Goal: Information Seeking & Learning: Learn about a topic

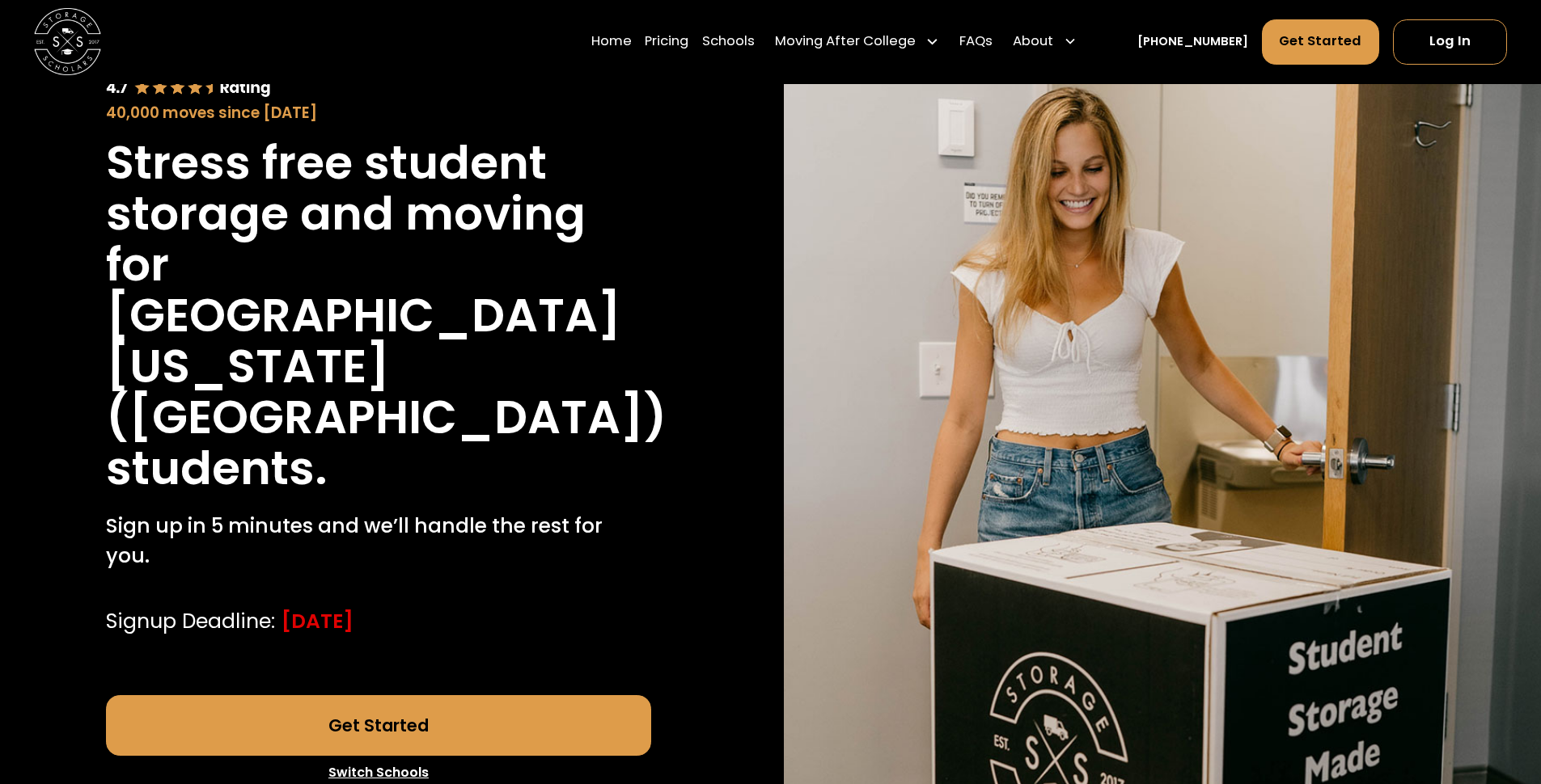
scroll to position [307, 0]
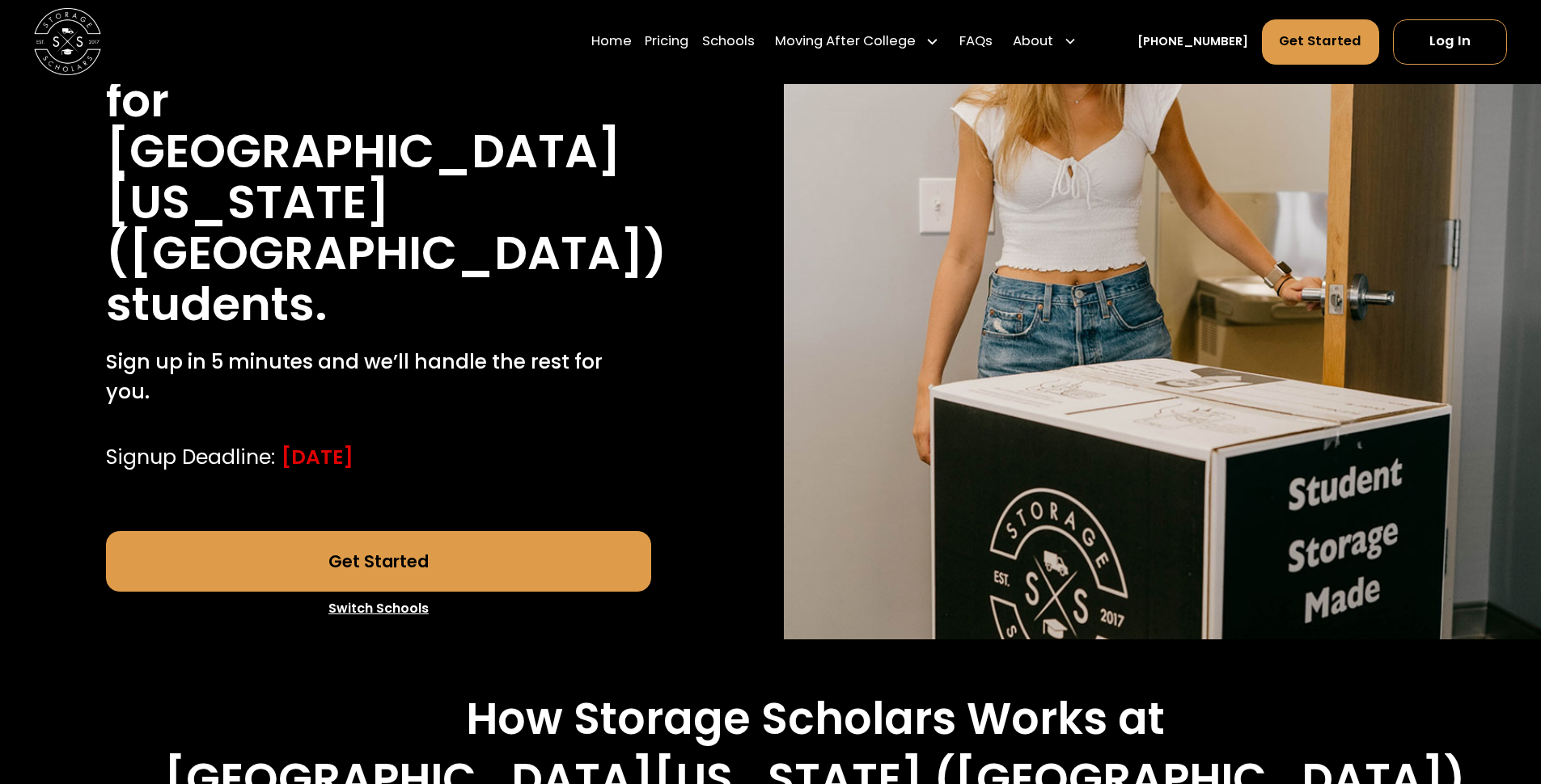
drag, startPoint x: 273, startPoint y: 434, endPoint x: 465, endPoint y: 428, distance: 192.1
click at [465, 443] on div "Signup Deadline: [DATE]" at bounding box center [378, 457] width 545 height 30
click at [604, 408] on div "Stress free student storage and moving for [GEOGRAPHIC_DATA][US_STATE] ([GEOGRA…" at bounding box center [378, 222] width 545 height 499
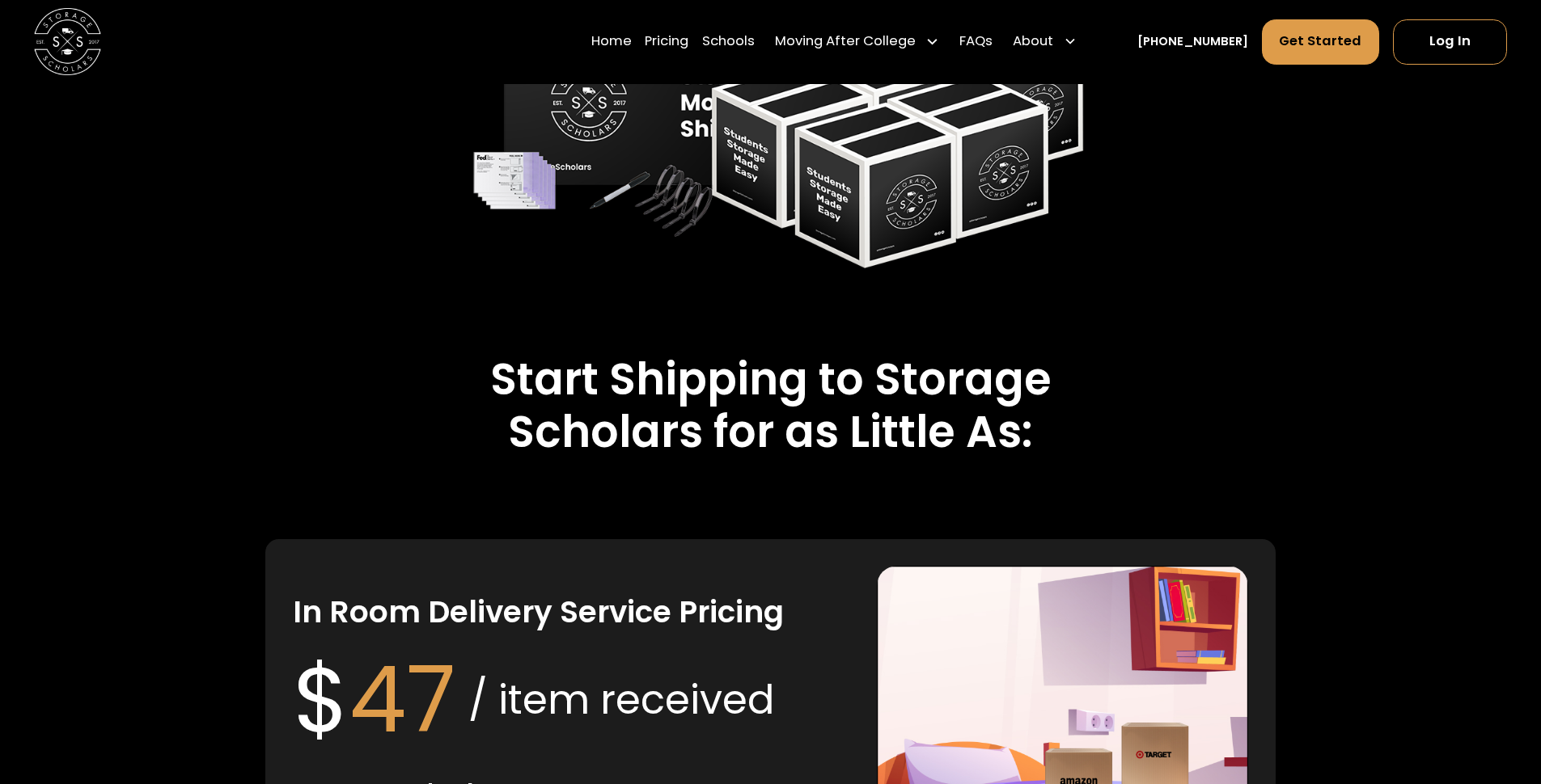
scroll to position [3003, 0]
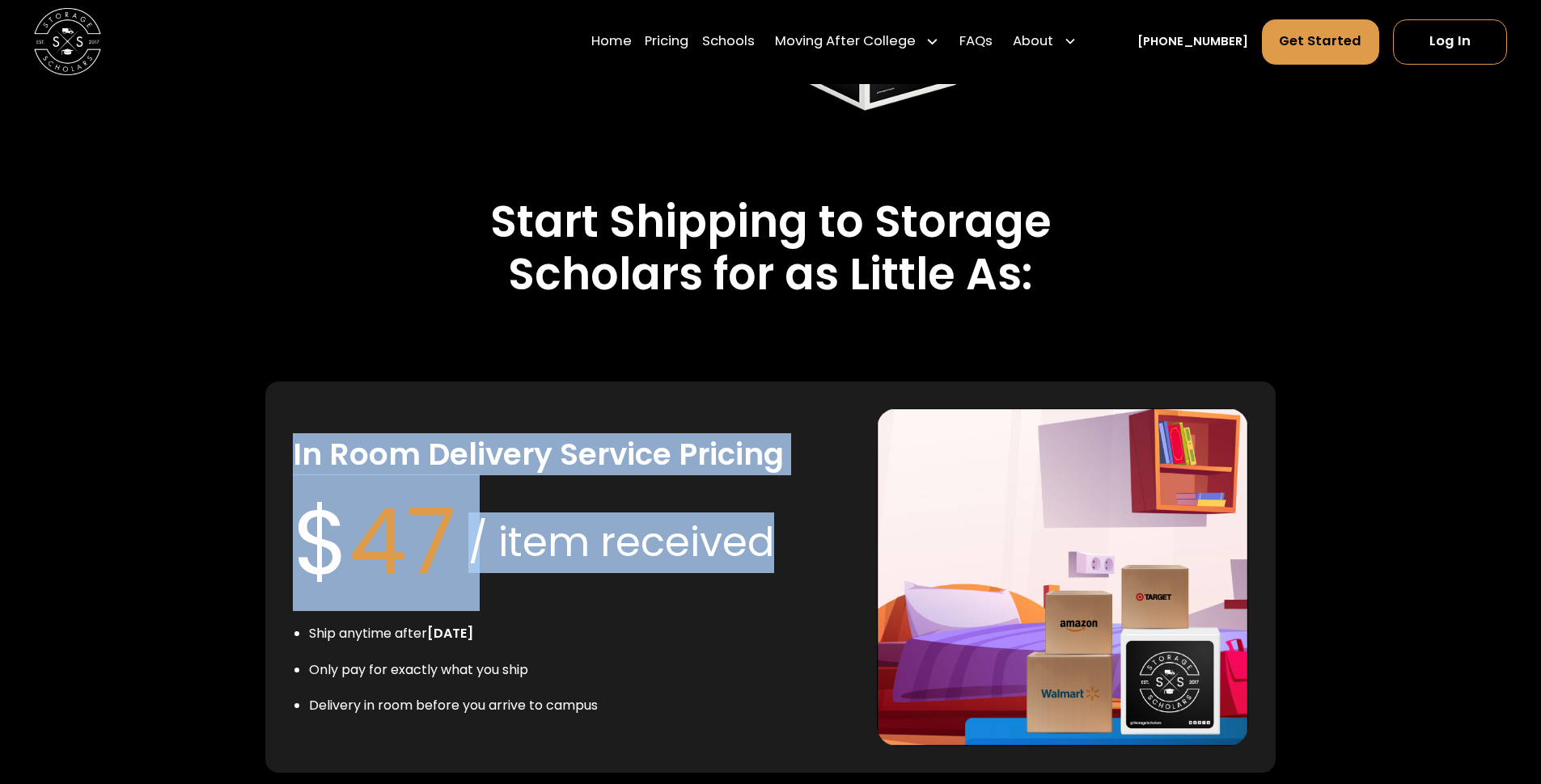
drag, startPoint x: 293, startPoint y: 426, endPoint x: 802, endPoint y: 531, distance: 519.7
click at [802, 531] on div "In Room Delivery Service Pricing $ 47 / item received Ship anytime after [DATE]…" at bounding box center [571, 577] width 557 height 338
click at [668, 545] on div "/ item received" at bounding box center [621, 543] width 306 height 60
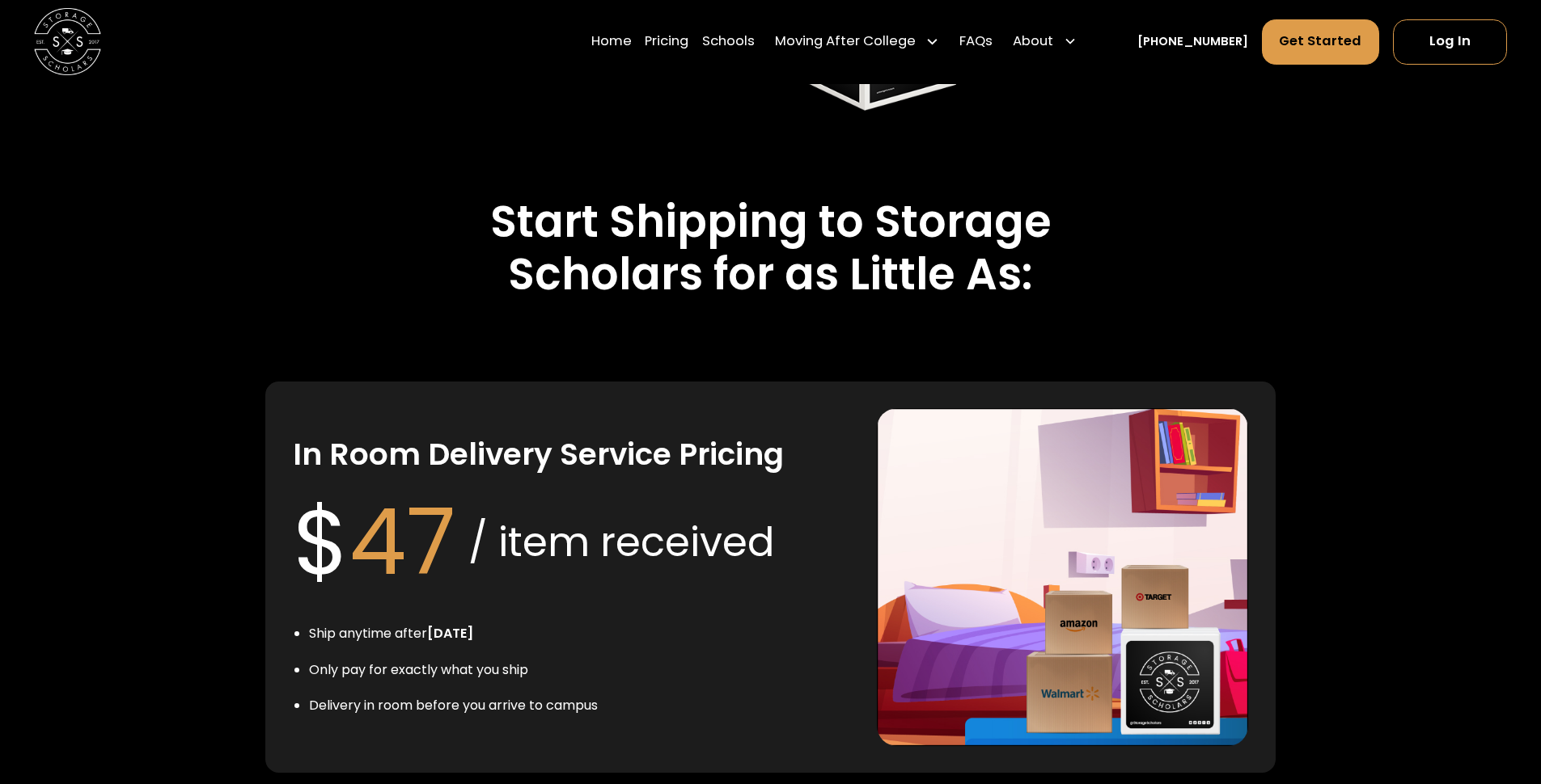
drag, startPoint x: 482, startPoint y: 605, endPoint x: 299, endPoint y: 604, distance: 183.0
click at [309, 624] on li "Ship anytime after [DATE]" at bounding box center [453, 634] width 288 height 20
click at [323, 661] on li "Only pay for exactly what you ship" at bounding box center [453, 670] width 288 height 20
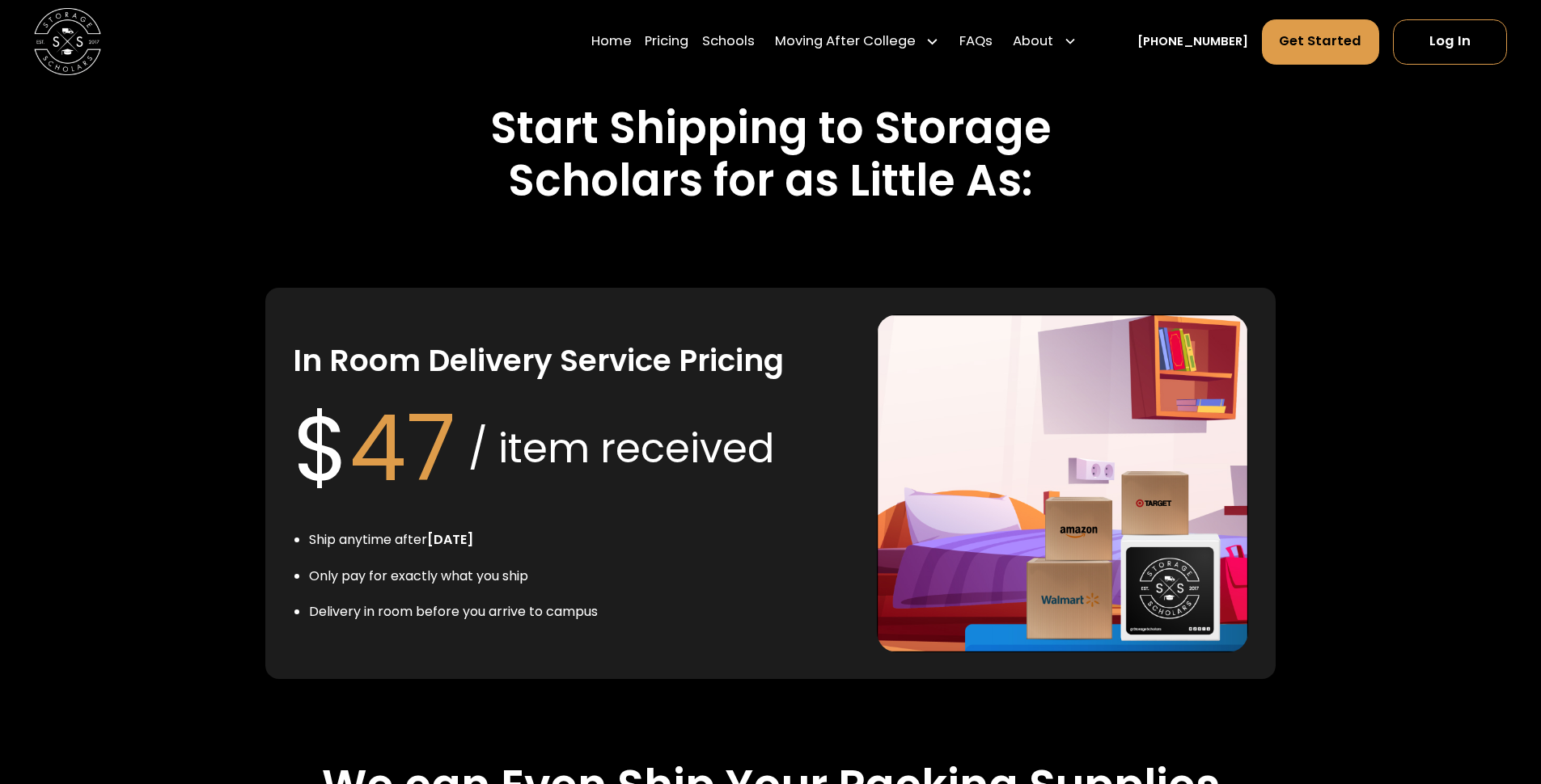
scroll to position [3111, 0]
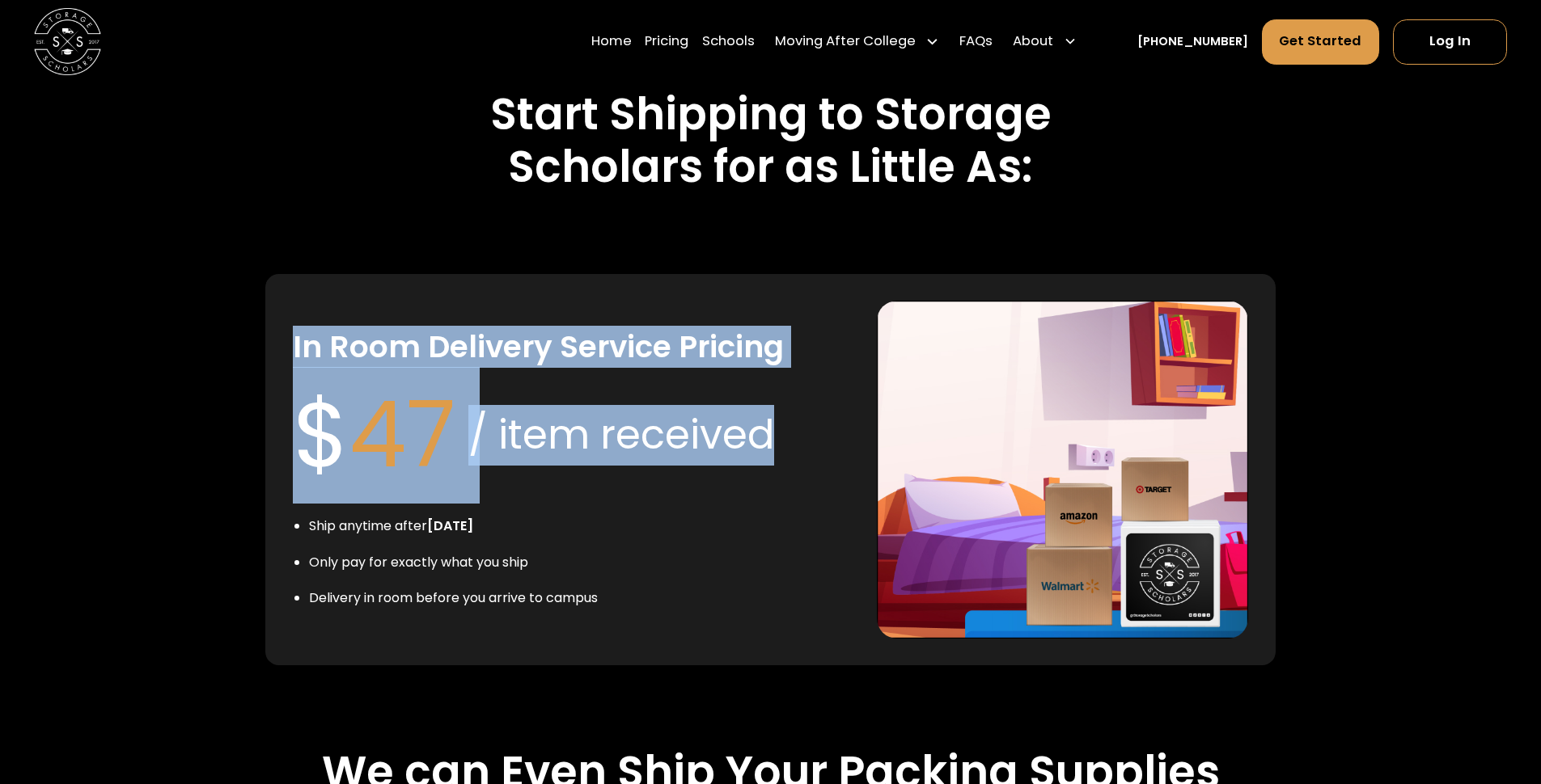
drag, startPoint x: 777, startPoint y: 411, endPoint x: 184, endPoint y: 325, distance: 599.2
click at [184, 325] on div "Start Shipping to Storage Scholars for as Little As: In Room Delivery Service P…" at bounding box center [770, 519] width 1212 height 970
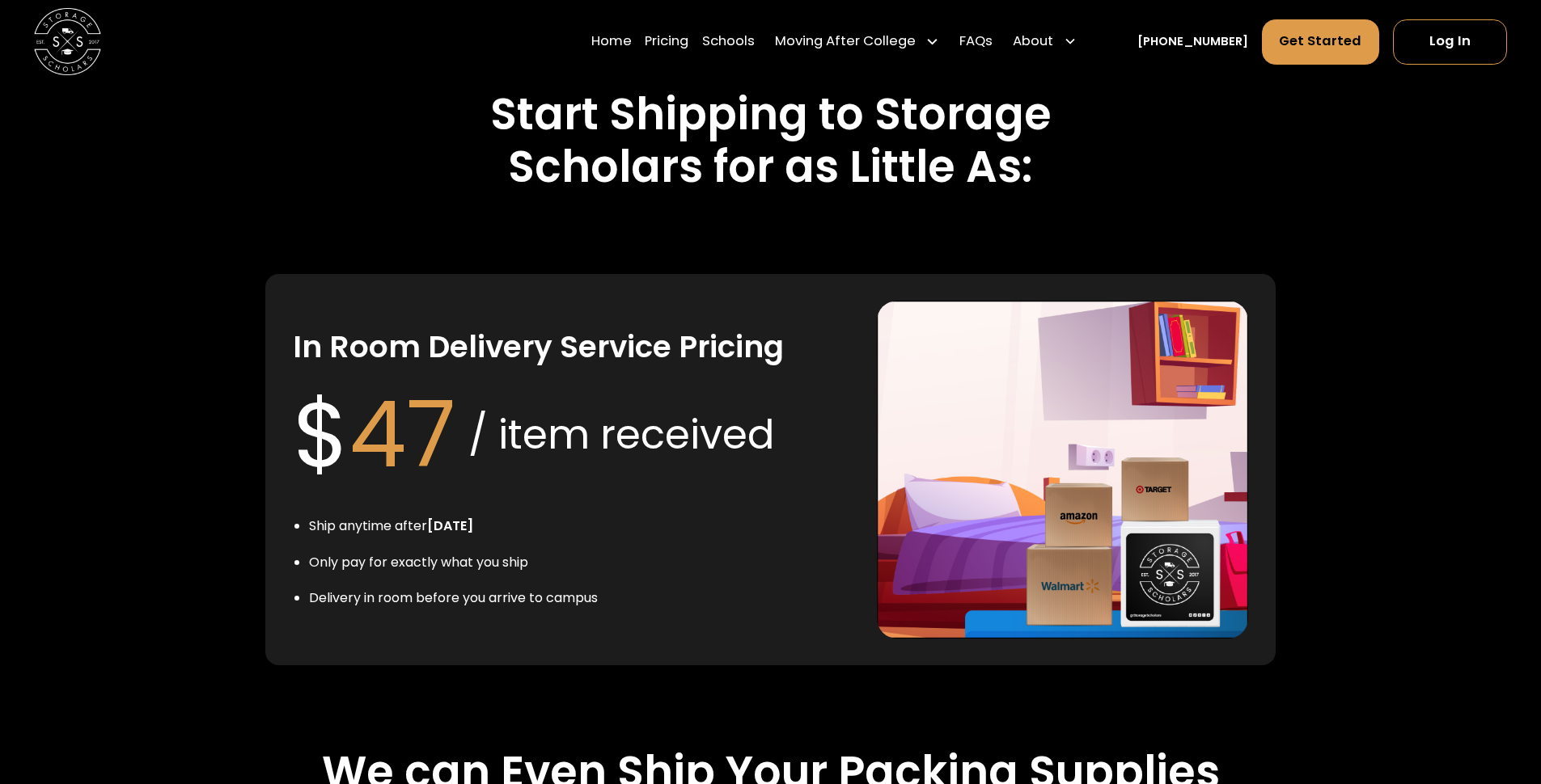
click at [447, 486] on div "In Room Delivery Service Pricing $ 47 / item received Ship anytime after [DATE]…" at bounding box center [571, 470] width 557 height 338
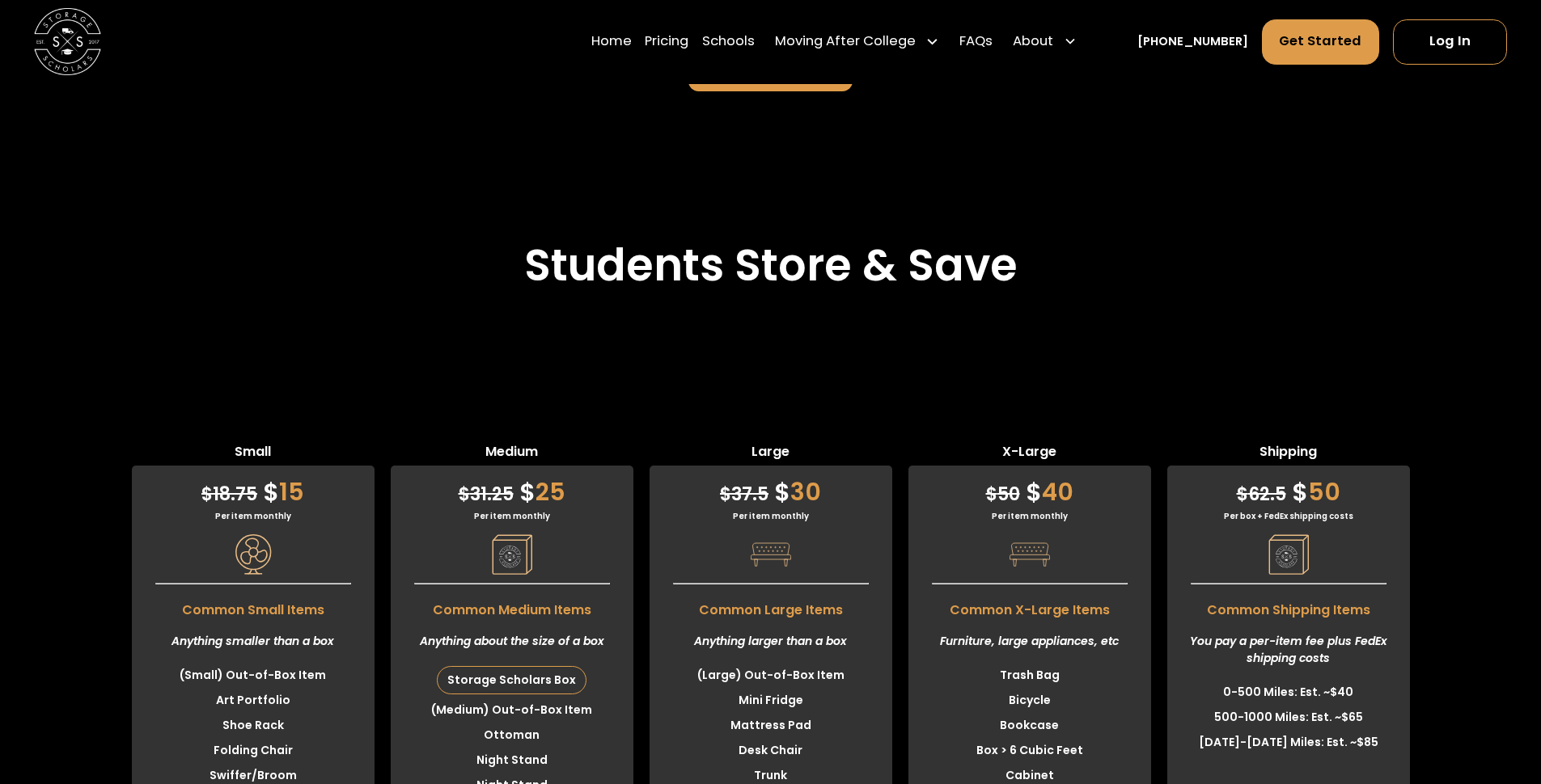
scroll to position [4073, 0]
